Goal: Task Accomplishment & Management: Use online tool/utility

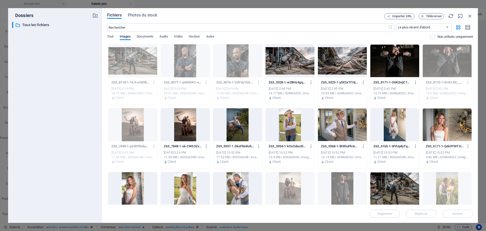
select select "4"
select select "px"
click at [471, 16] on icon "button" at bounding box center [470, 16] width 6 height 6
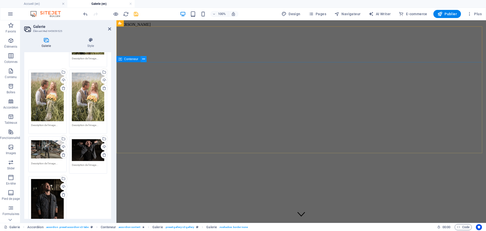
click at [143, 58] on icon at bounding box center [143, 58] width 3 height 5
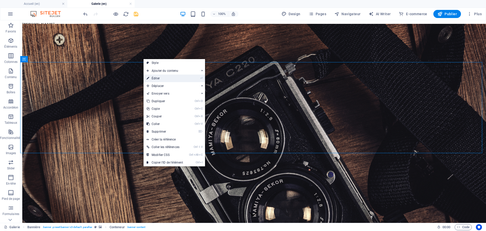
click at [157, 78] on link "⏎ Éditer" at bounding box center [165, 78] width 43 height 8
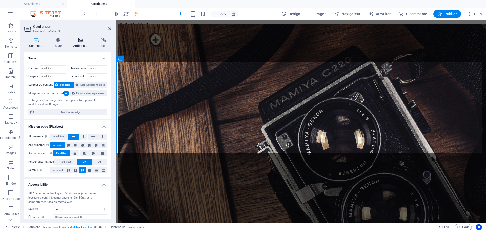
click at [77, 45] on h4 "Arrière-plan" at bounding box center [82, 42] width 28 height 11
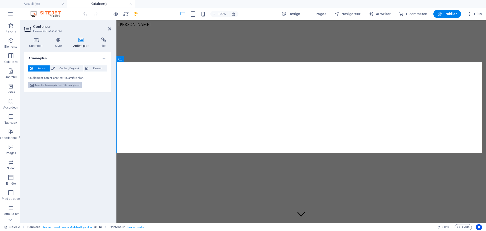
click at [73, 86] on span "Modifier l'arrière-plan sur l'élément parent" at bounding box center [57, 85] width 45 height 6
select select "fade"
select select "ms"
select select "s"
select select "progressive"
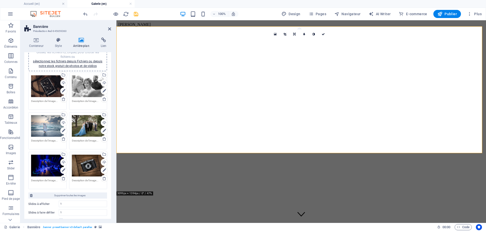
scroll to position [51, 0]
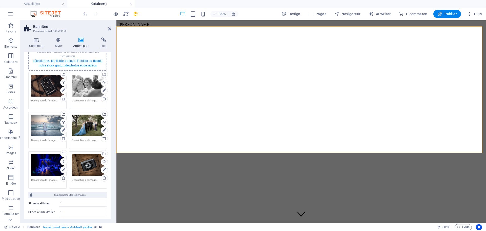
click at [73, 61] on link "sélectionnez les fichiers depuis Fichiers ou depuis notre stock gratuit de phot…" at bounding box center [67, 63] width 69 height 8
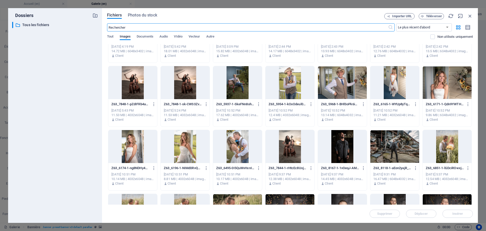
scroll to position [0, 0]
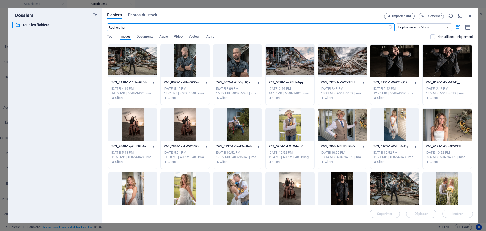
click at [342, 65] on div at bounding box center [342, 60] width 49 height 33
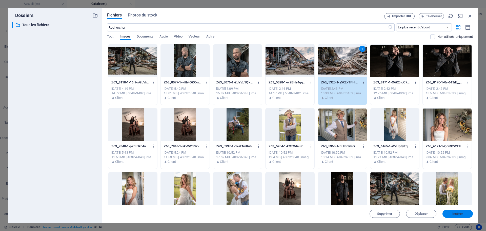
click at [448, 213] on span "Insérer" at bounding box center [457, 213] width 26 height 3
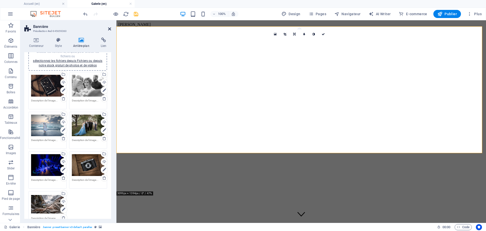
click at [109, 29] on icon at bounding box center [109, 29] width 3 height 4
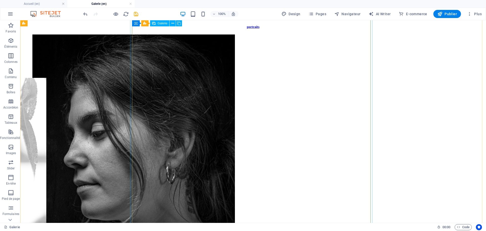
scroll to position [177, 0]
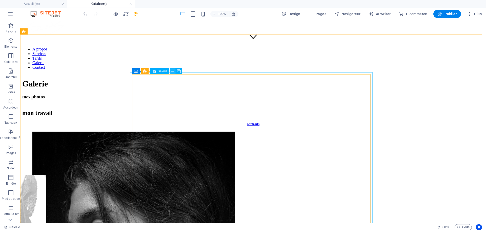
click at [172, 72] on icon at bounding box center [172, 71] width 3 height 5
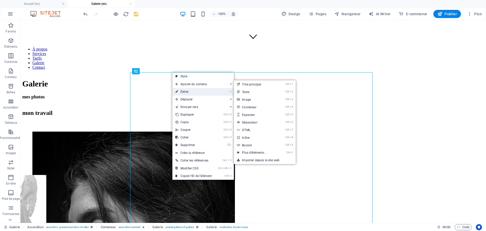
click at [188, 91] on link "⏎ Éditer" at bounding box center [193, 92] width 43 height 8
select select "4"
select select "px"
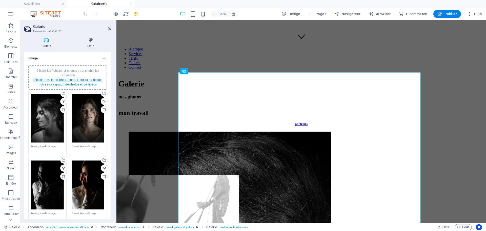
click at [67, 80] on link "sélectionnez les fichiers depuis Fichiers ou depuis notre stock gratuit de phot…" at bounding box center [67, 82] width 69 height 8
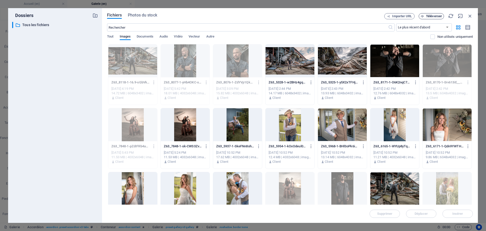
click at [432, 17] on span "Téléverser" at bounding box center [434, 16] width 16 height 3
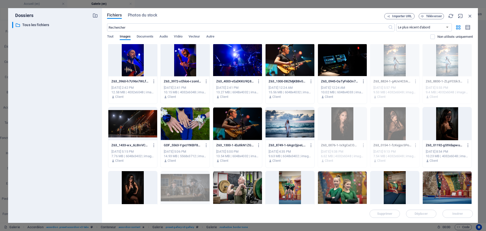
scroll to position [582, 0]
